Goal: Check status

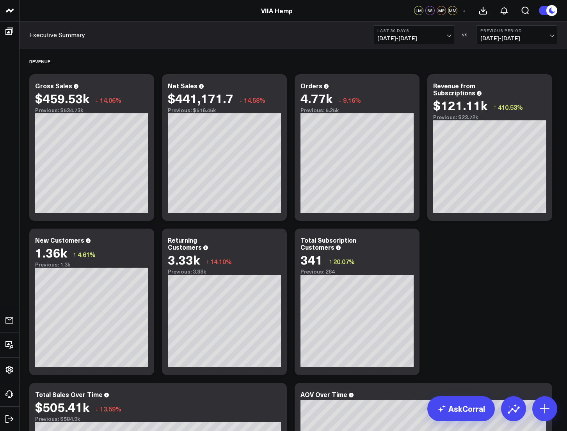
click at [401, 41] on span "07/15/25 - 08/13/25" at bounding box center [414, 38] width 73 height 6
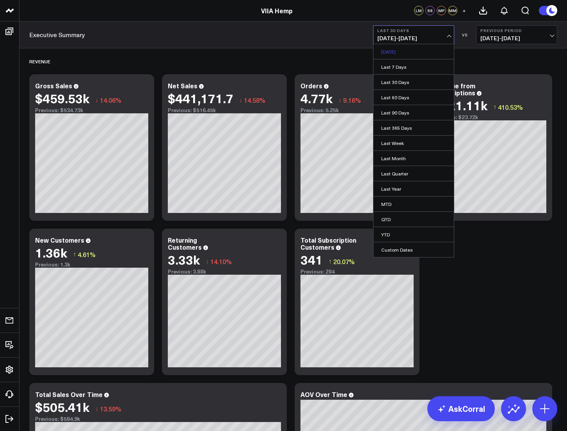
click at [392, 52] on link "[DATE]" at bounding box center [414, 51] width 80 height 15
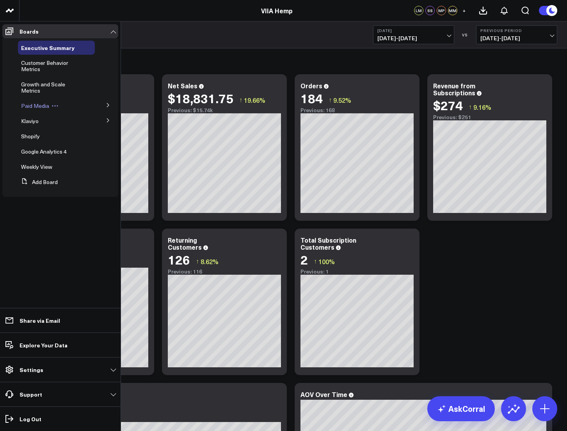
click at [52, 107] on icon at bounding box center [55, 105] width 7 height 7
click at [28, 110] on div "Paid Media Edit Name Delete Board" at bounding box center [56, 106] width 77 height 14
click at [35, 106] on span "Paid Media" at bounding box center [35, 105] width 28 height 7
click at [110, 105] on button at bounding box center [108, 105] width 20 height 12
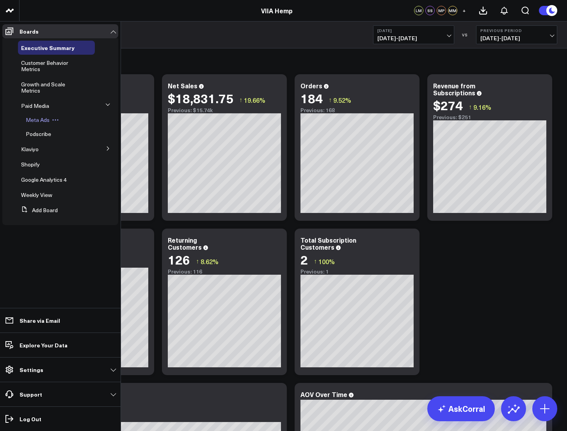
click at [42, 119] on span "Meta Ads" at bounding box center [38, 119] width 24 height 7
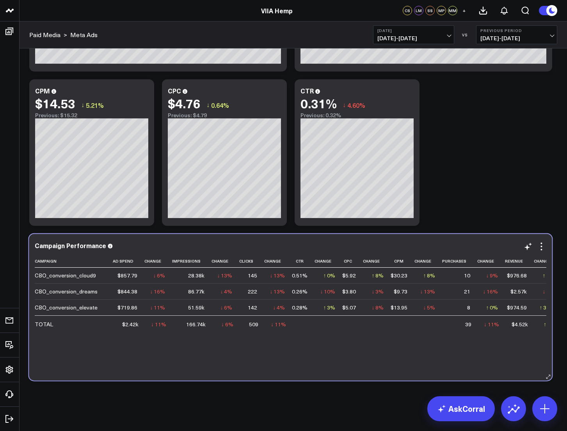
click at [68, 290] on div "CBO_conversion_dreams" at bounding box center [66, 291] width 63 height 8
click at [65, 293] on div "CBO_conversion_dreams" at bounding box center [66, 291] width 63 height 8
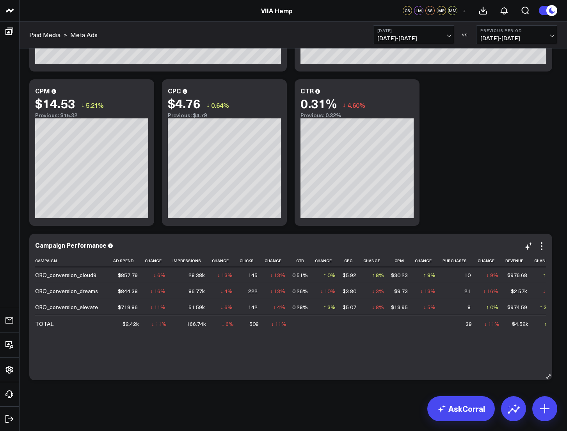
click at [65, 293] on div "CBO_conversion_dreams" at bounding box center [66, 291] width 63 height 8
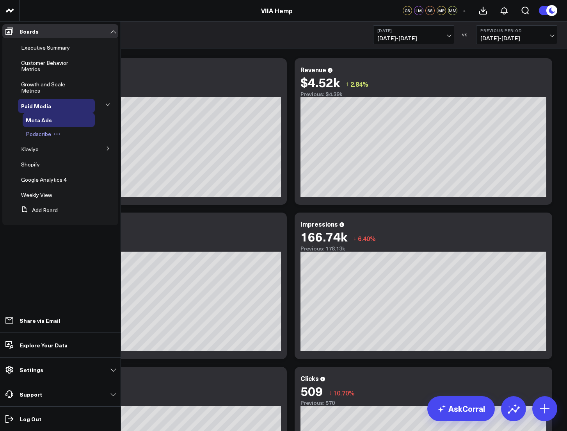
click at [43, 134] on span "Podscribe" at bounding box center [38, 133] width 25 height 7
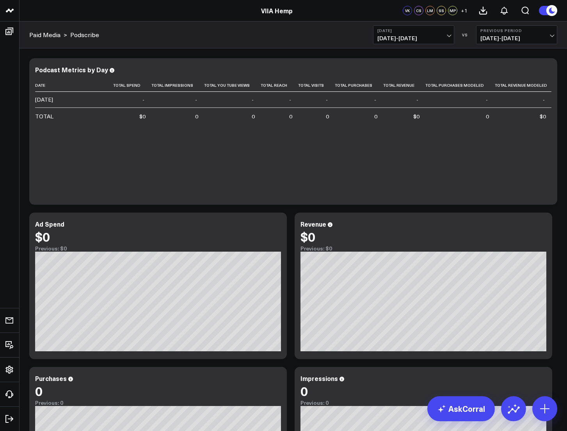
click at [426, 38] on span "08/13/25 - 08/13/25" at bounding box center [414, 38] width 73 height 6
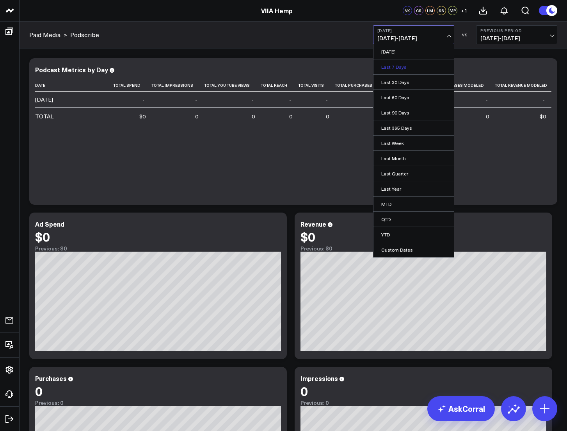
click at [401, 70] on link "Last 7 Days" at bounding box center [414, 66] width 80 height 15
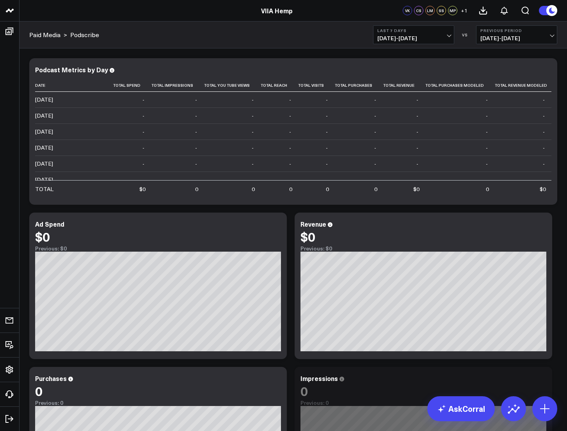
click at [410, 39] on span "08/07/25 - 08/13/25" at bounding box center [414, 38] width 73 height 6
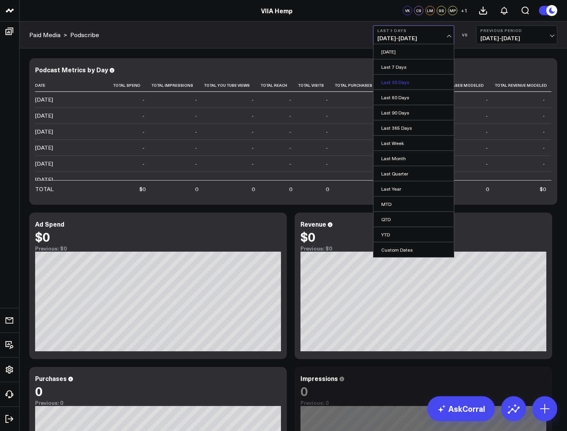
click at [396, 81] on link "Last 30 Days" at bounding box center [414, 82] width 80 height 15
